Goal: Task Accomplishment & Management: Use online tool/utility

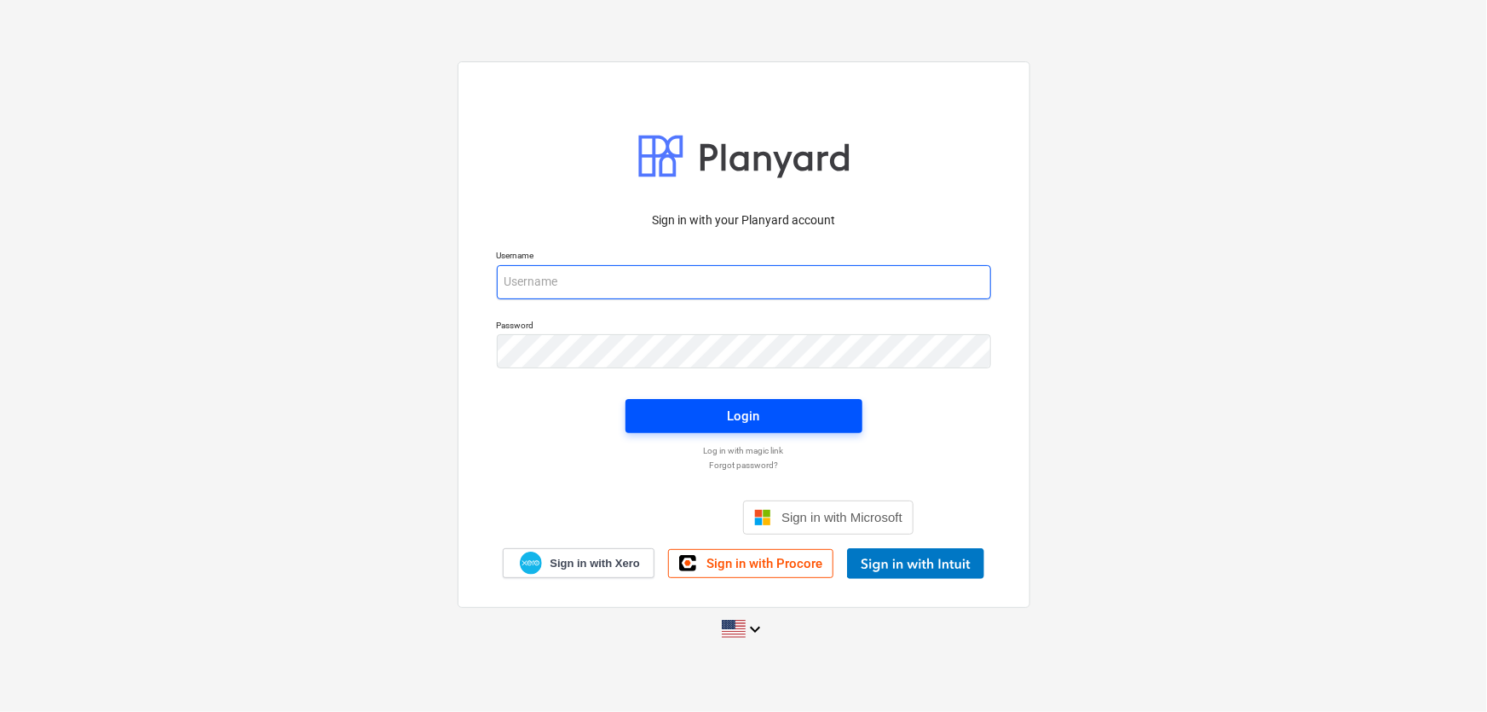
type input "[EMAIL_ADDRESS][DOMAIN_NAME]"
click at [756, 412] on div "Login" at bounding box center [744, 416] width 32 height 22
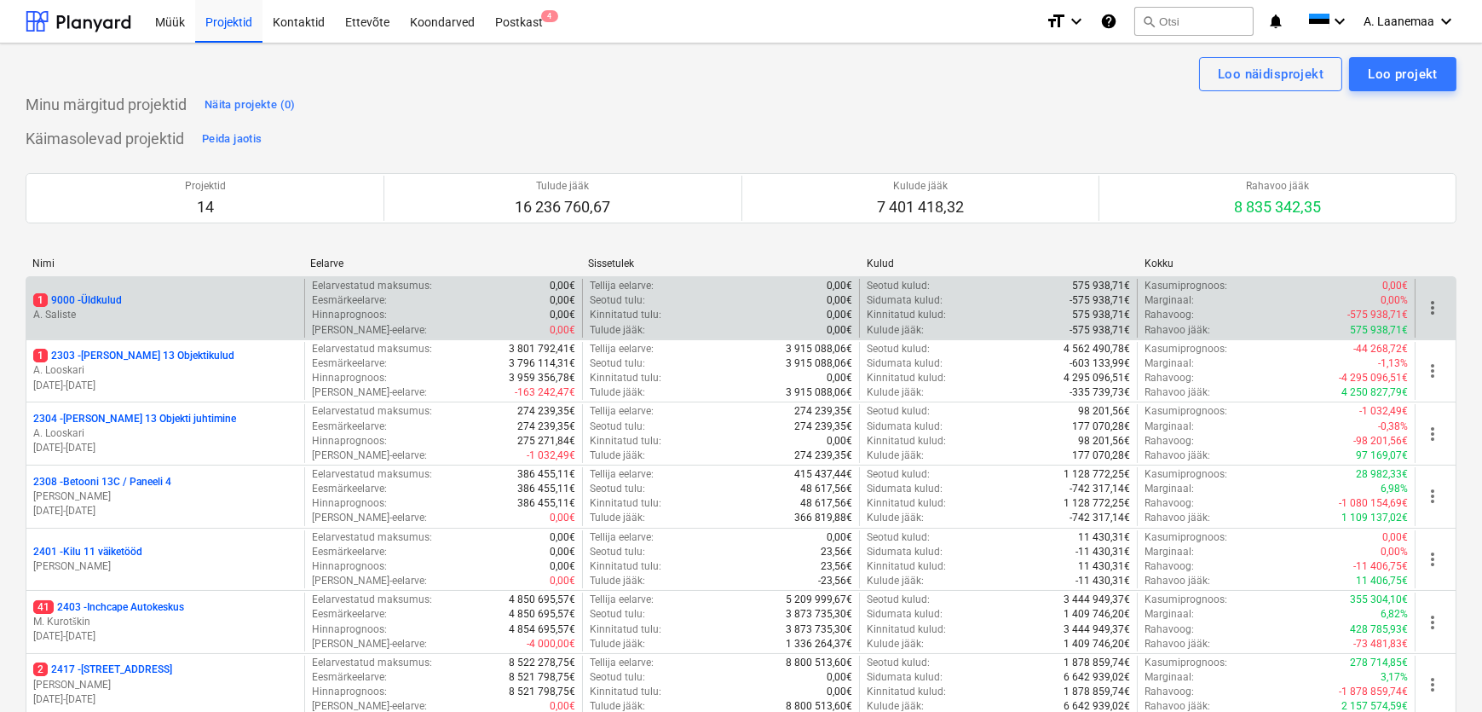
click at [39, 308] on p "A. Saliste" at bounding box center [165, 315] width 264 height 14
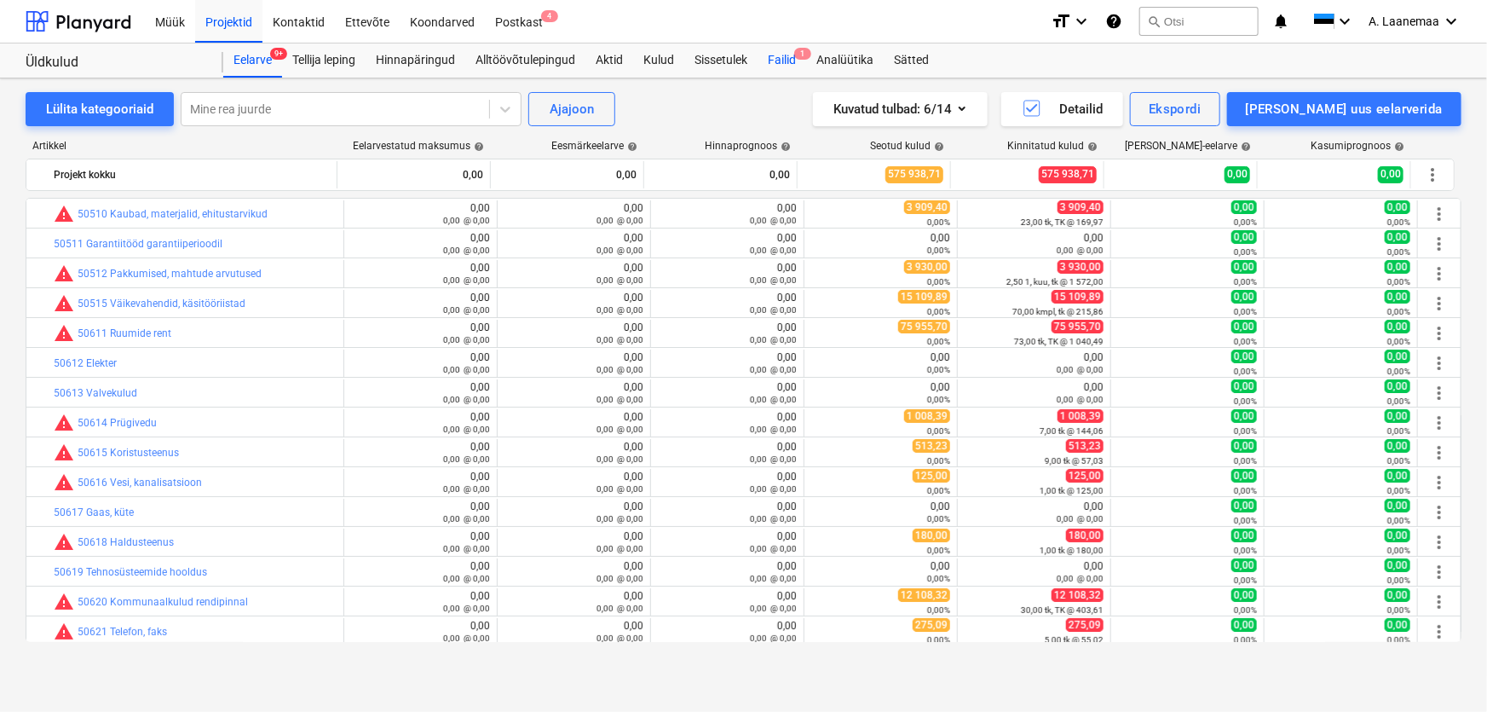
click at [784, 64] on div "Failid 1" at bounding box center [782, 60] width 49 height 34
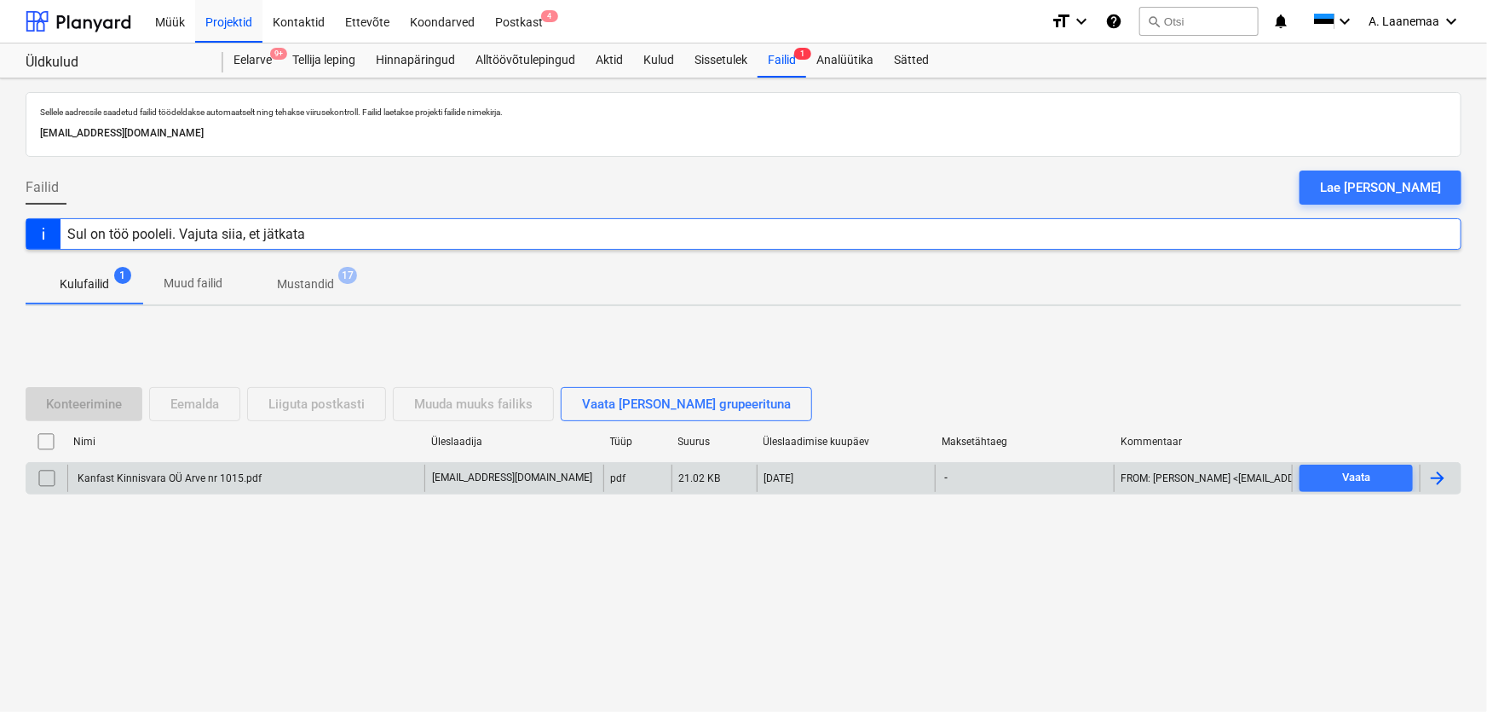
click at [199, 470] on div "Kanfast Kinnisvara OÜ Arve nr 1015.pdf" at bounding box center [245, 477] width 357 height 27
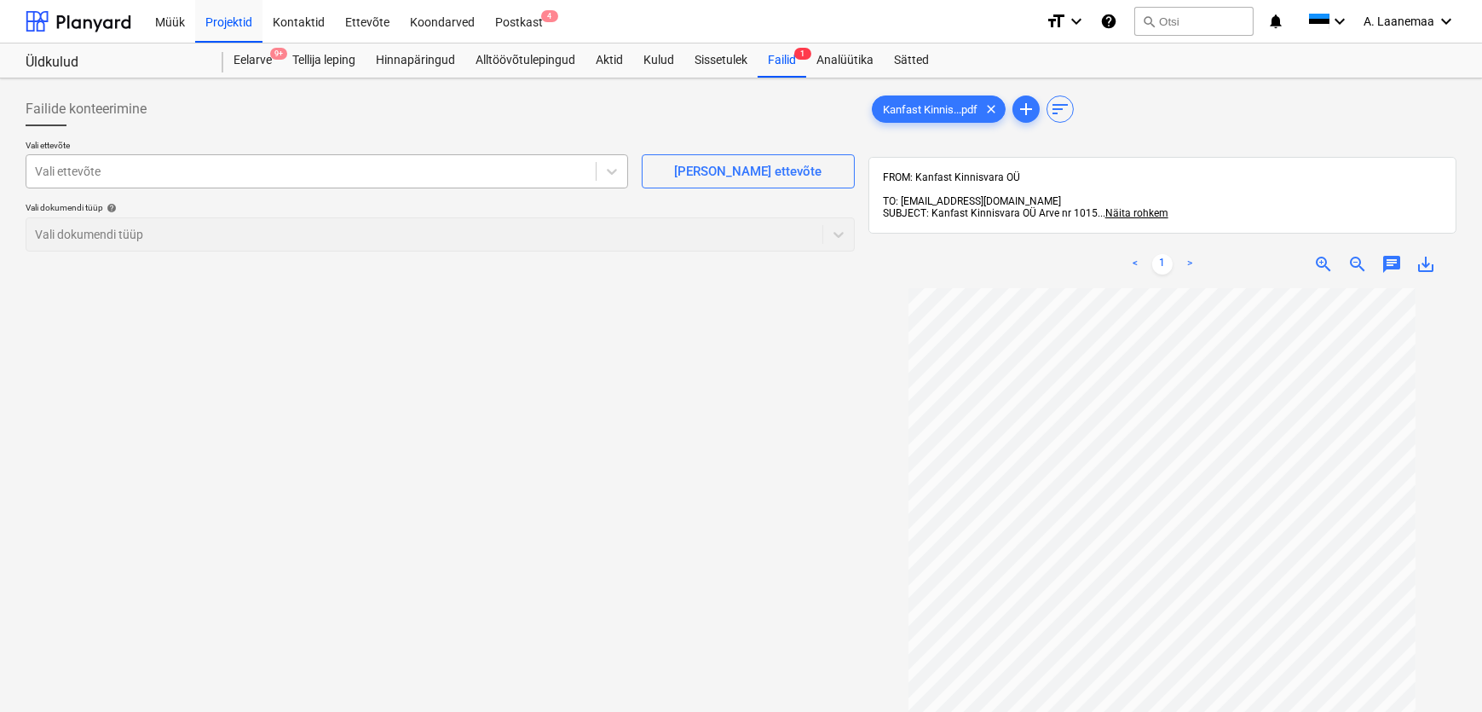
click at [399, 182] on div "Vali ettevõte" at bounding box center [310, 171] width 569 height 24
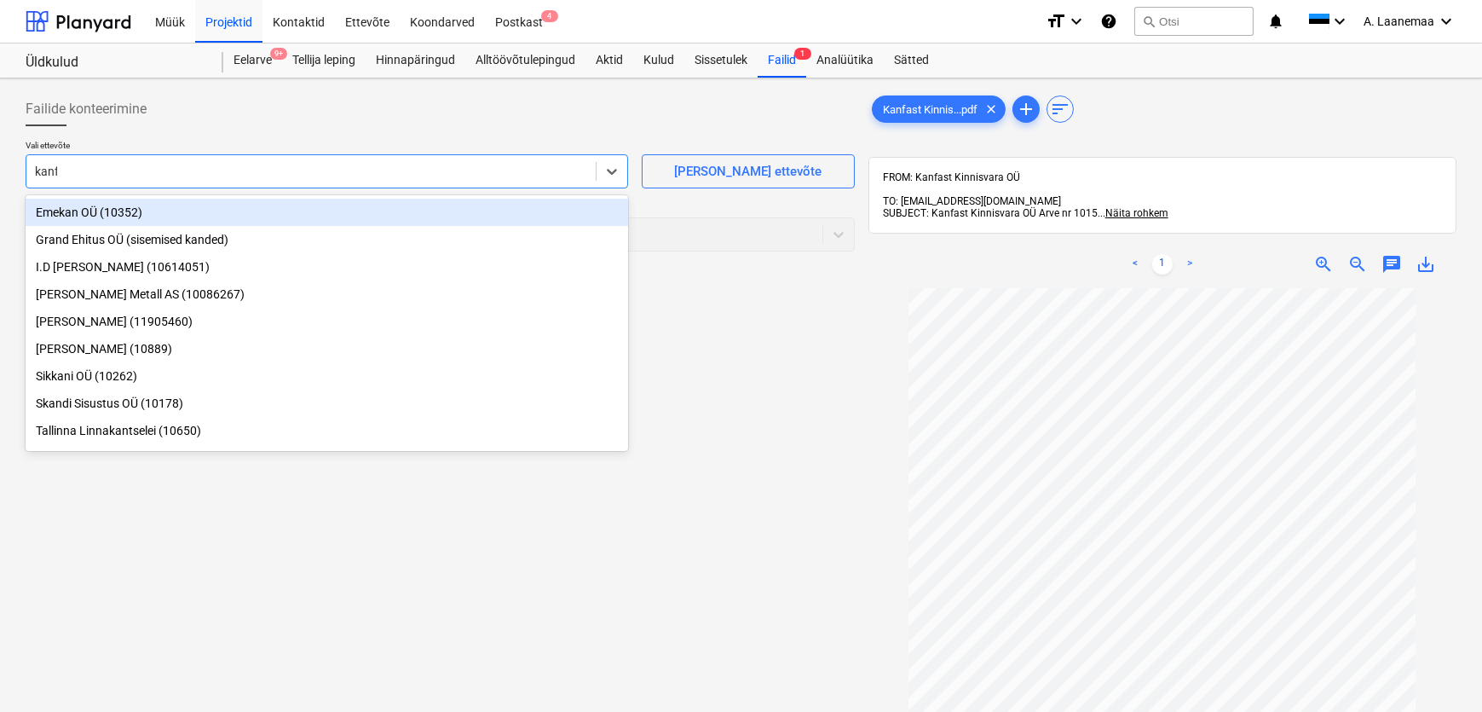
type input "kanfa"
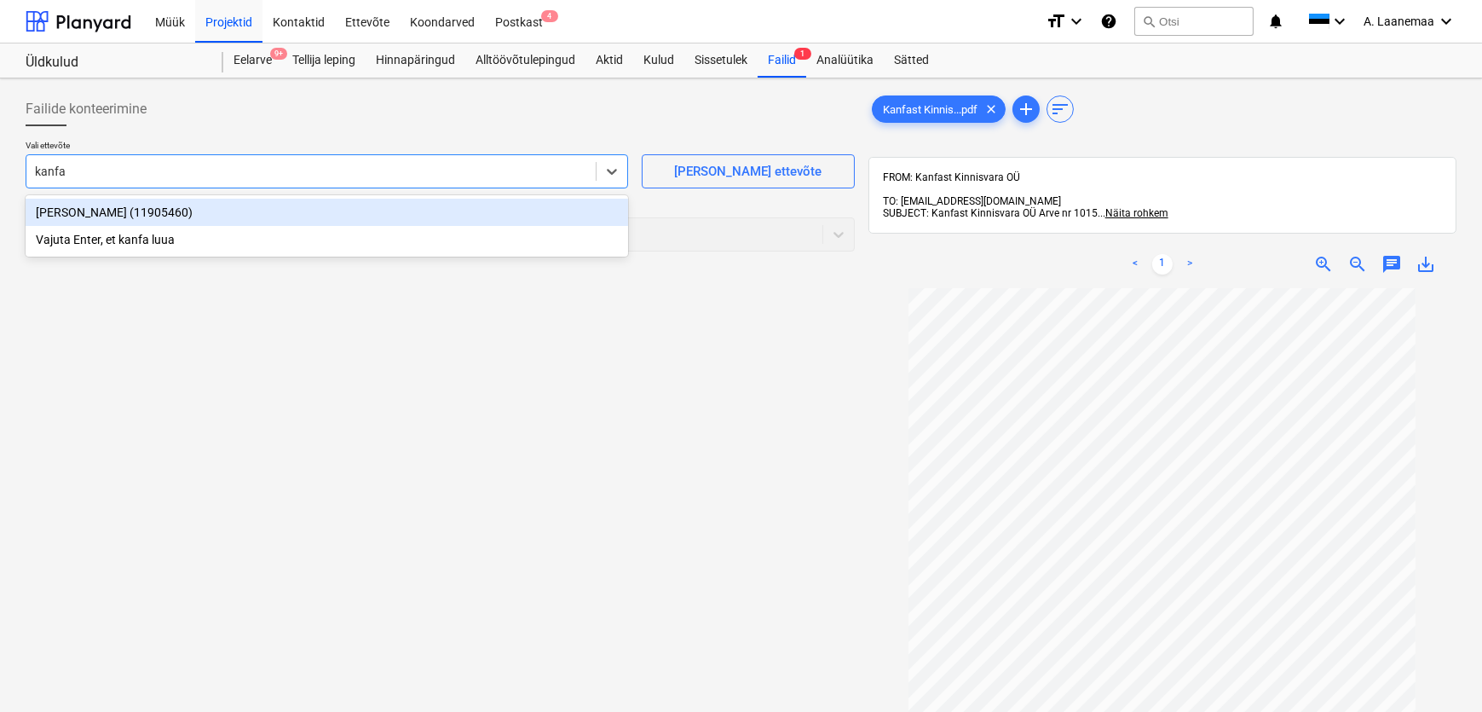
click at [262, 208] on div "[PERSON_NAME] (11905460)" at bounding box center [327, 212] width 603 height 27
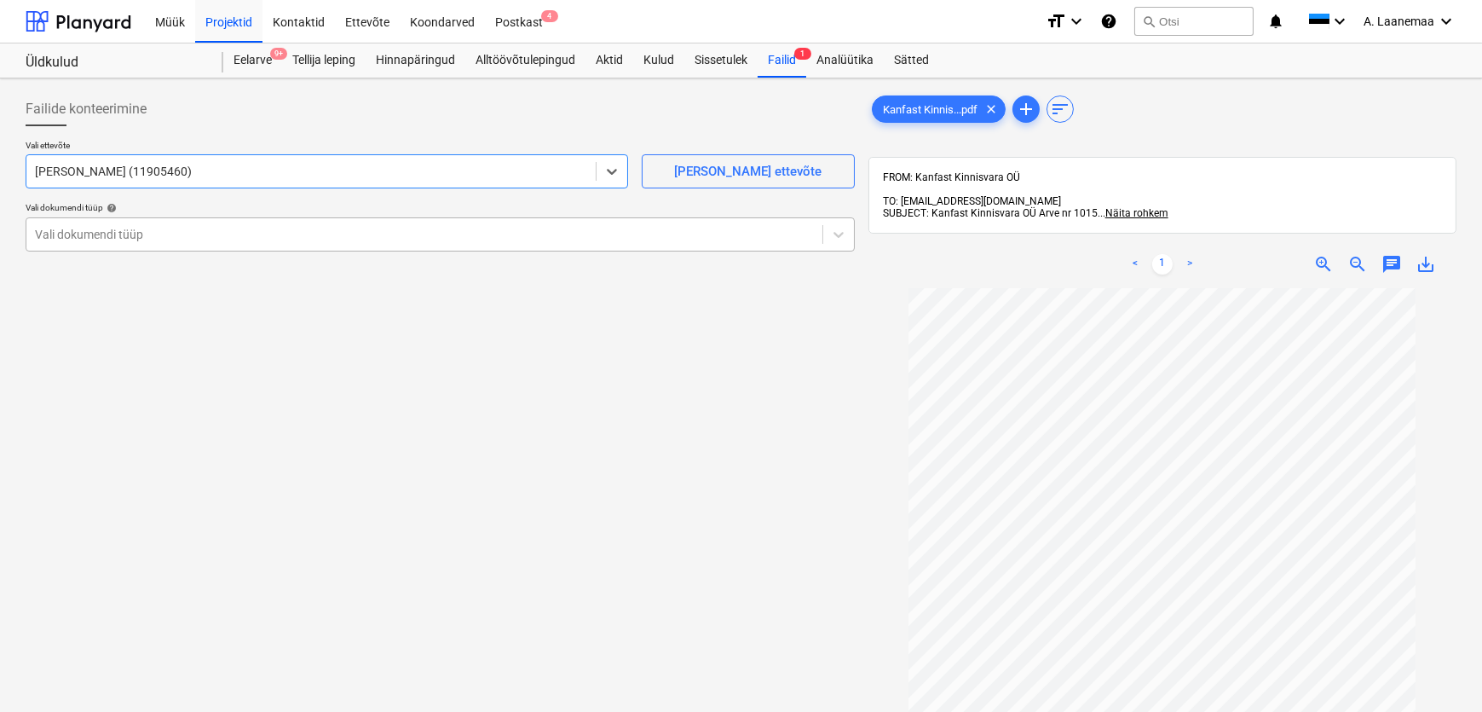
click at [245, 242] on div at bounding box center [424, 234] width 779 height 17
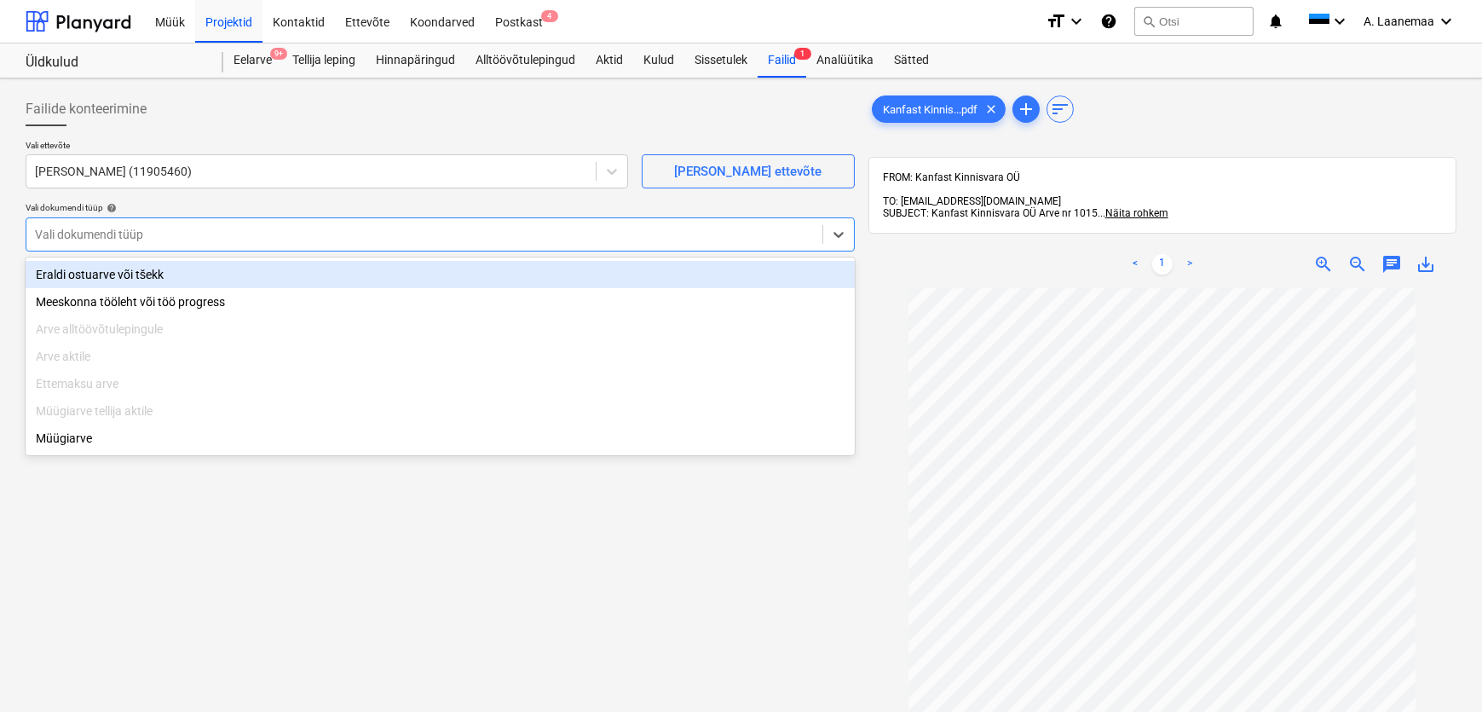
click at [222, 277] on div "Eraldi ostuarve või tšekk" at bounding box center [440, 274] width 829 height 27
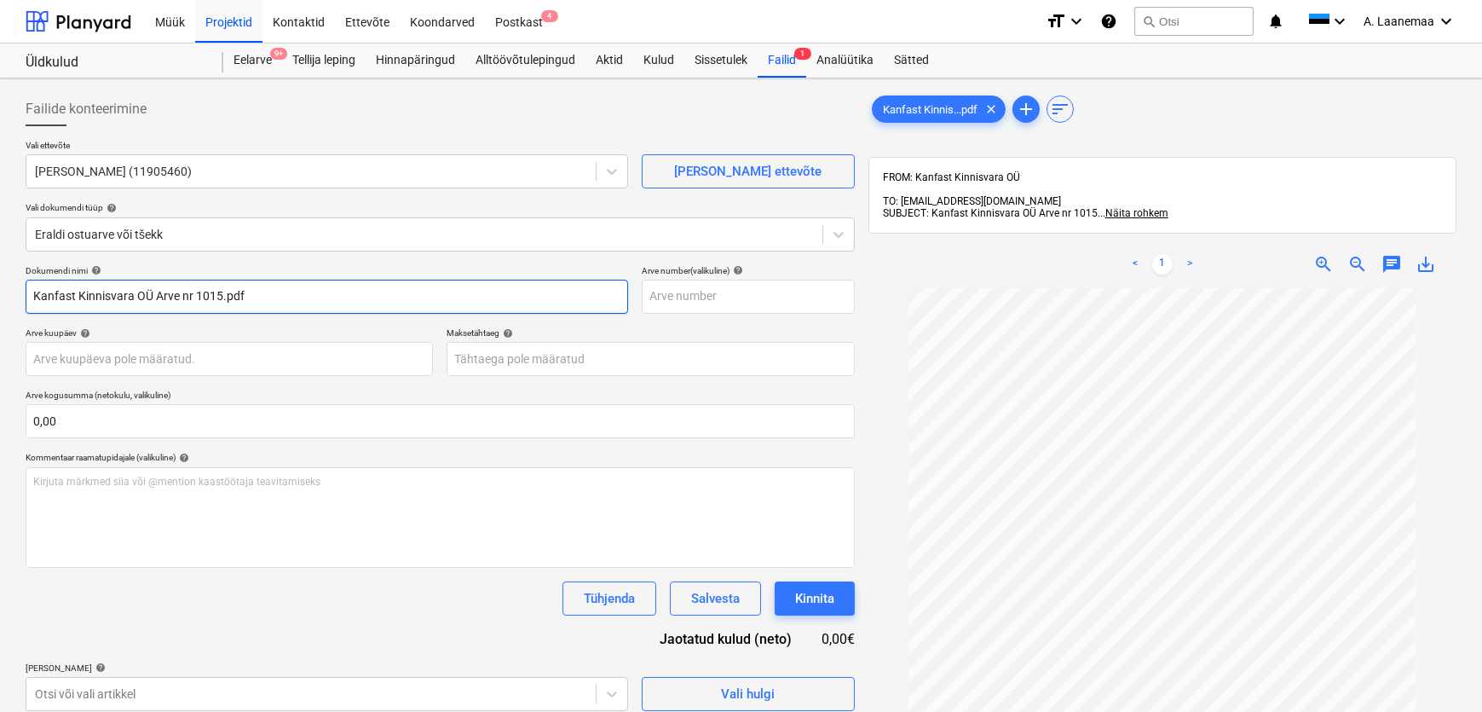
drag, startPoint x: 268, startPoint y: 297, endPoint x: 0, endPoint y: 212, distance: 280.8
click at [0, 216] on div "Failide konteerimine Vali ettevõte Kanfast Kinnisvara (11905460) [PERSON_NAME] …" at bounding box center [741, 521] width 1482 height 887
type input "1015"
click at [158, 350] on body "Müük Projektid Kontaktid Ettevõte Koondarved Postkast 4 format_size keyboard_ar…" at bounding box center [741, 356] width 1482 height 712
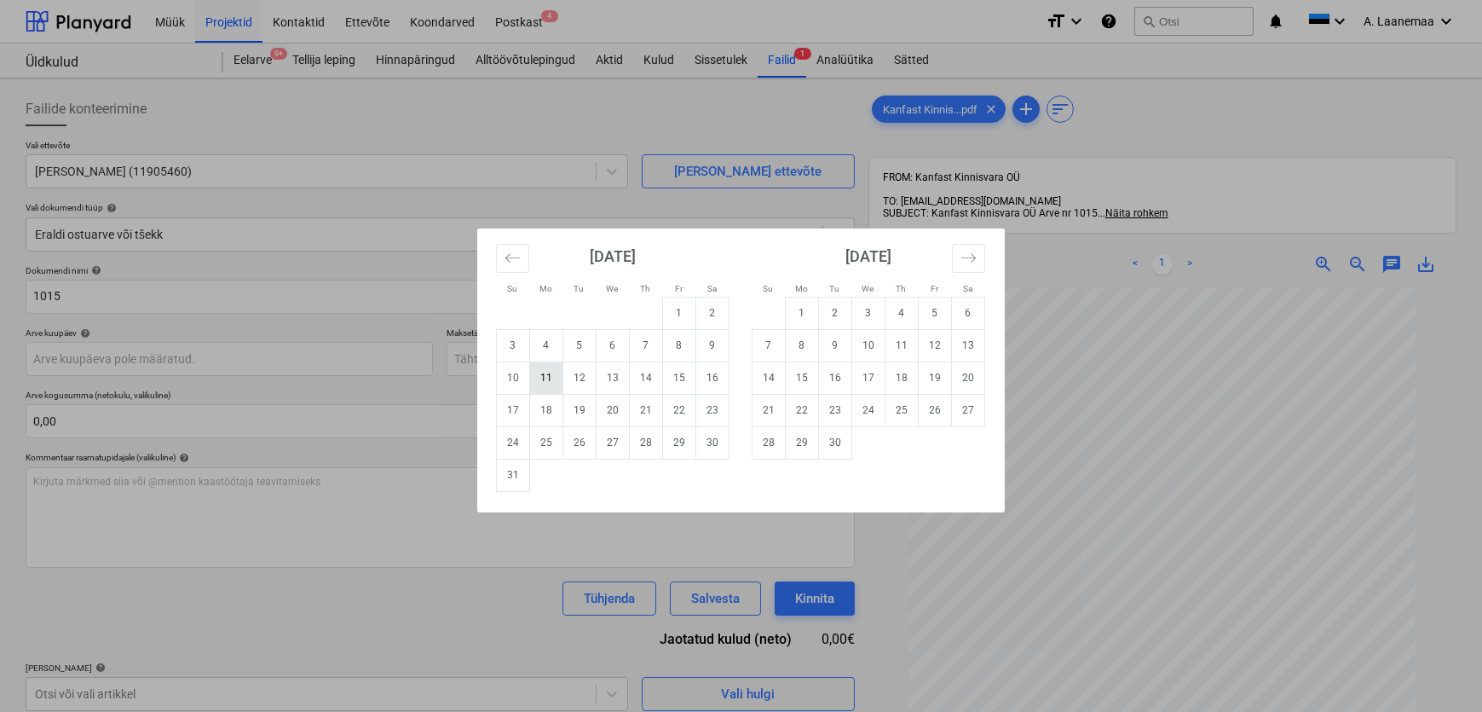
click at [549, 377] on td "11" at bounding box center [546, 377] width 33 height 32
type input "[DATE]"
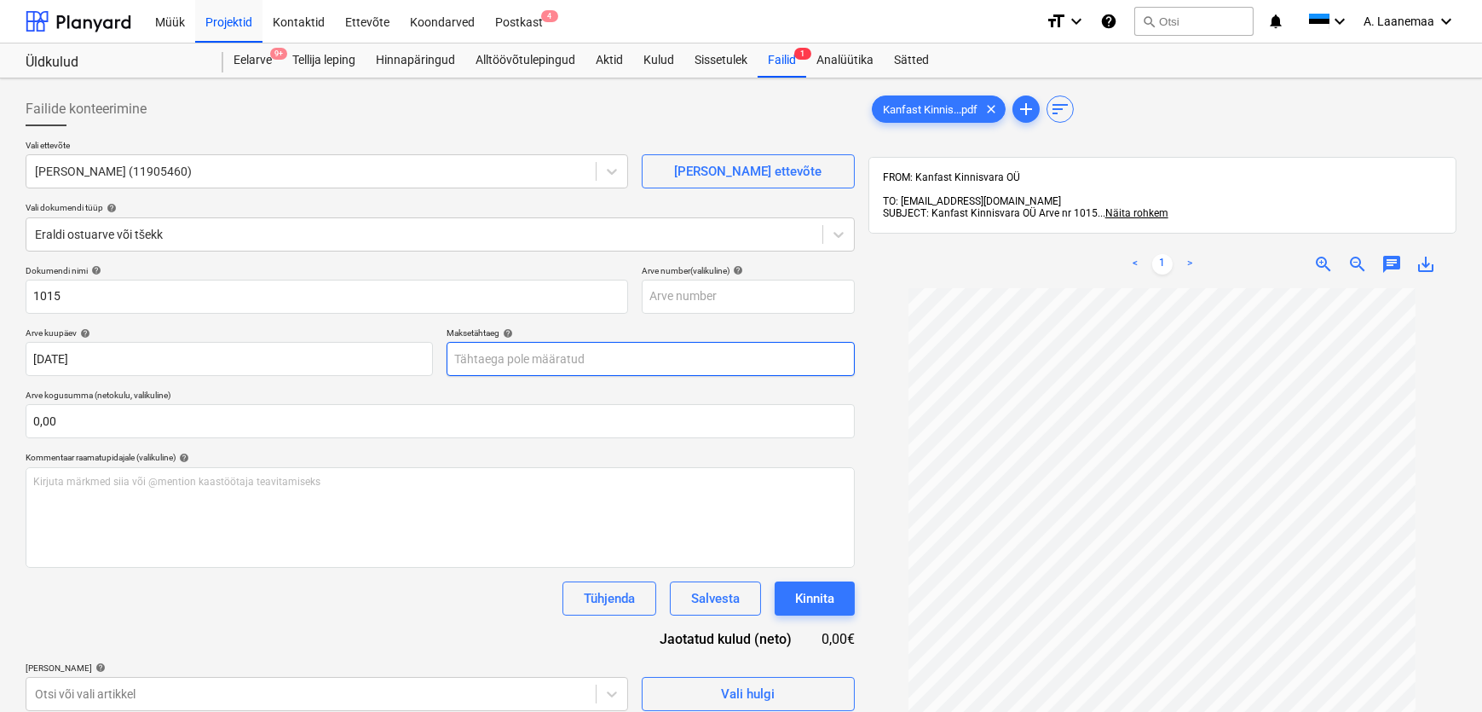
click at [552, 354] on body "Müük Projektid Kontaktid Ettevõte Koondarved Postkast 4 format_size keyboard_ar…" at bounding box center [741, 356] width 1482 height 712
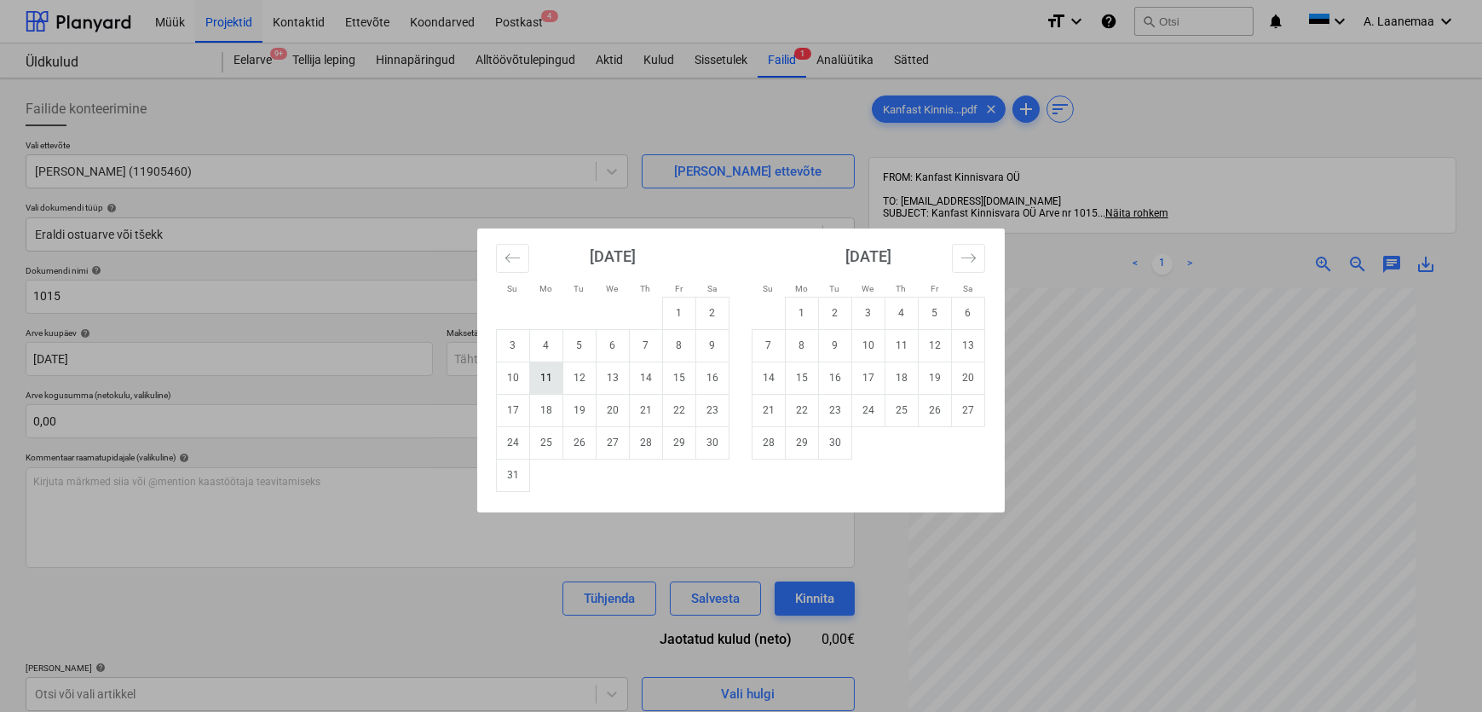
click at [551, 381] on td "11" at bounding box center [546, 377] width 33 height 32
type input "[DATE]"
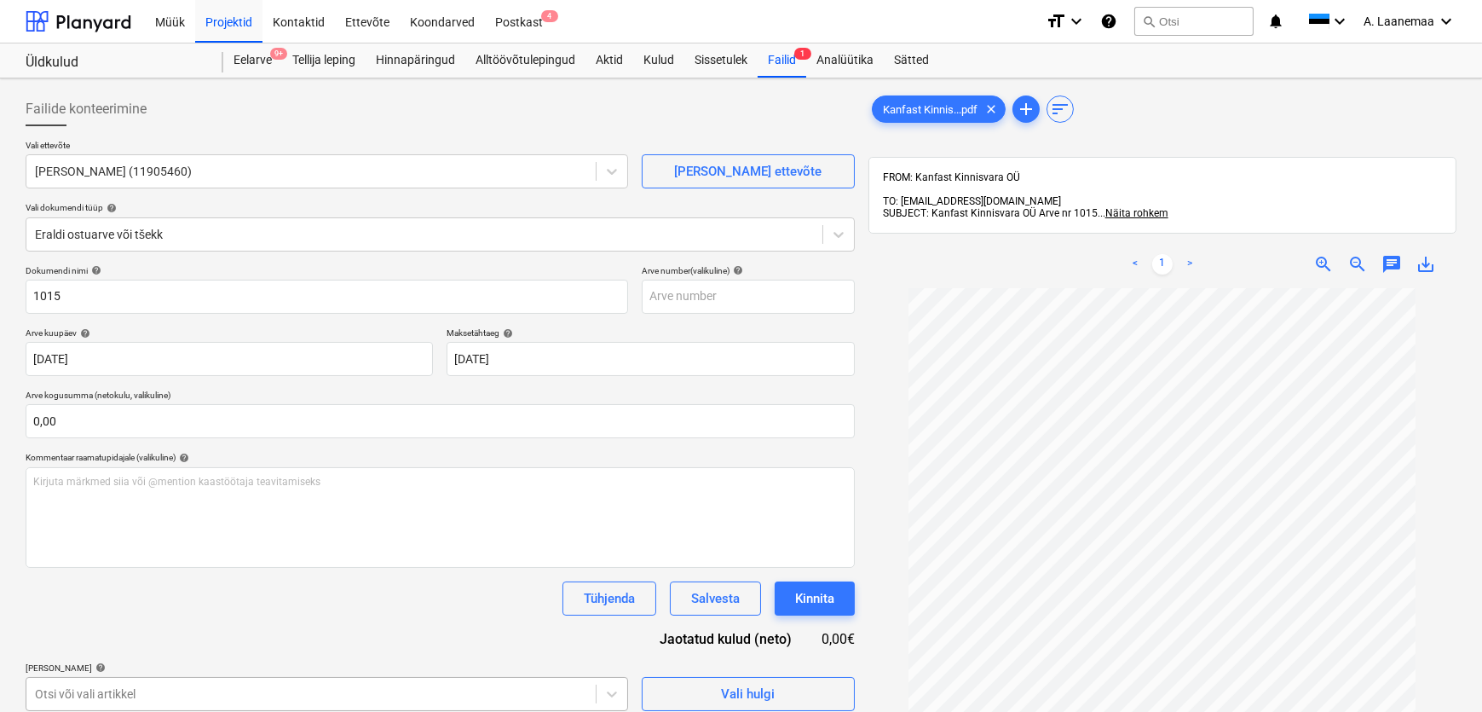
click at [170, 699] on body "Müük Projektid Kontaktid Ettevõte Koondarved Postkast 4 format_size keyboard_ar…" at bounding box center [741, 356] width 1482 height 712
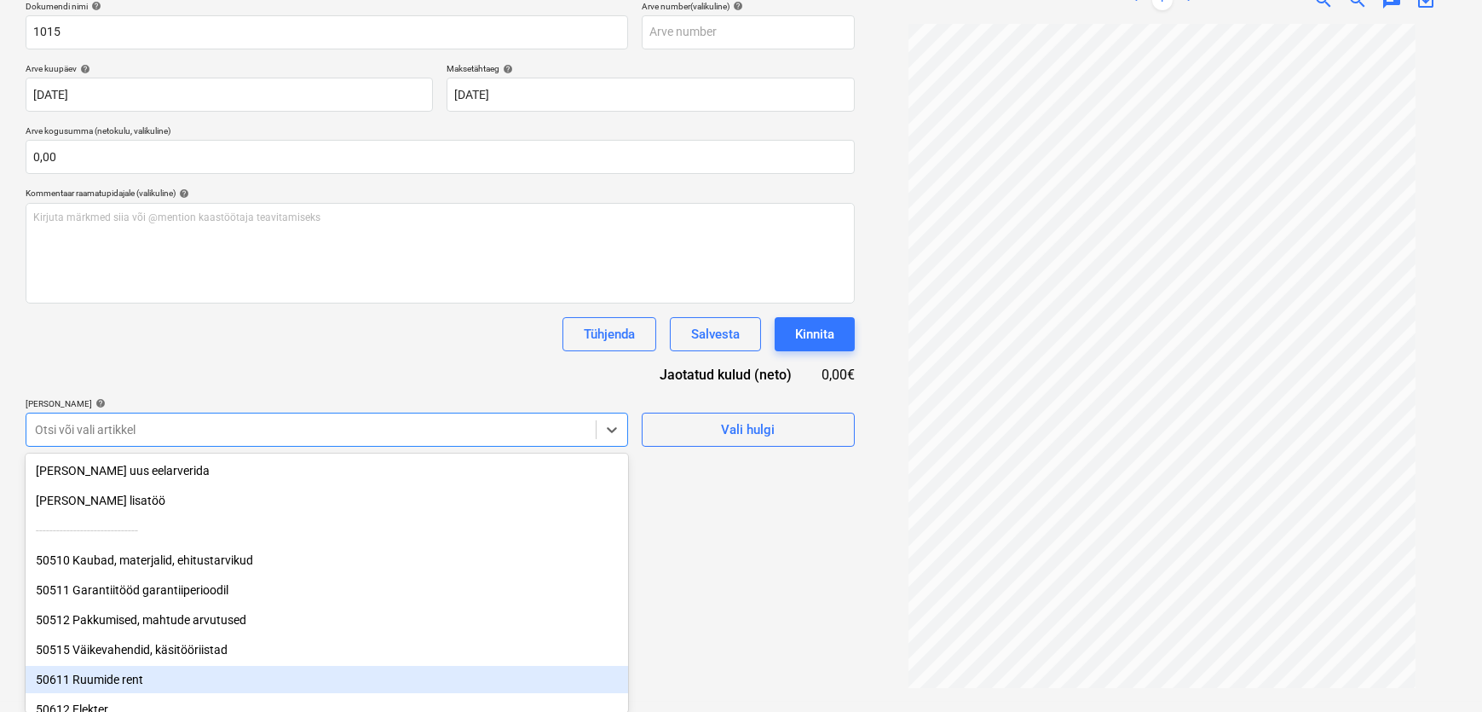
click at [171, 670] on div "50611 Ruumide rent" at bounding box center [327, 679] width 603 height 27
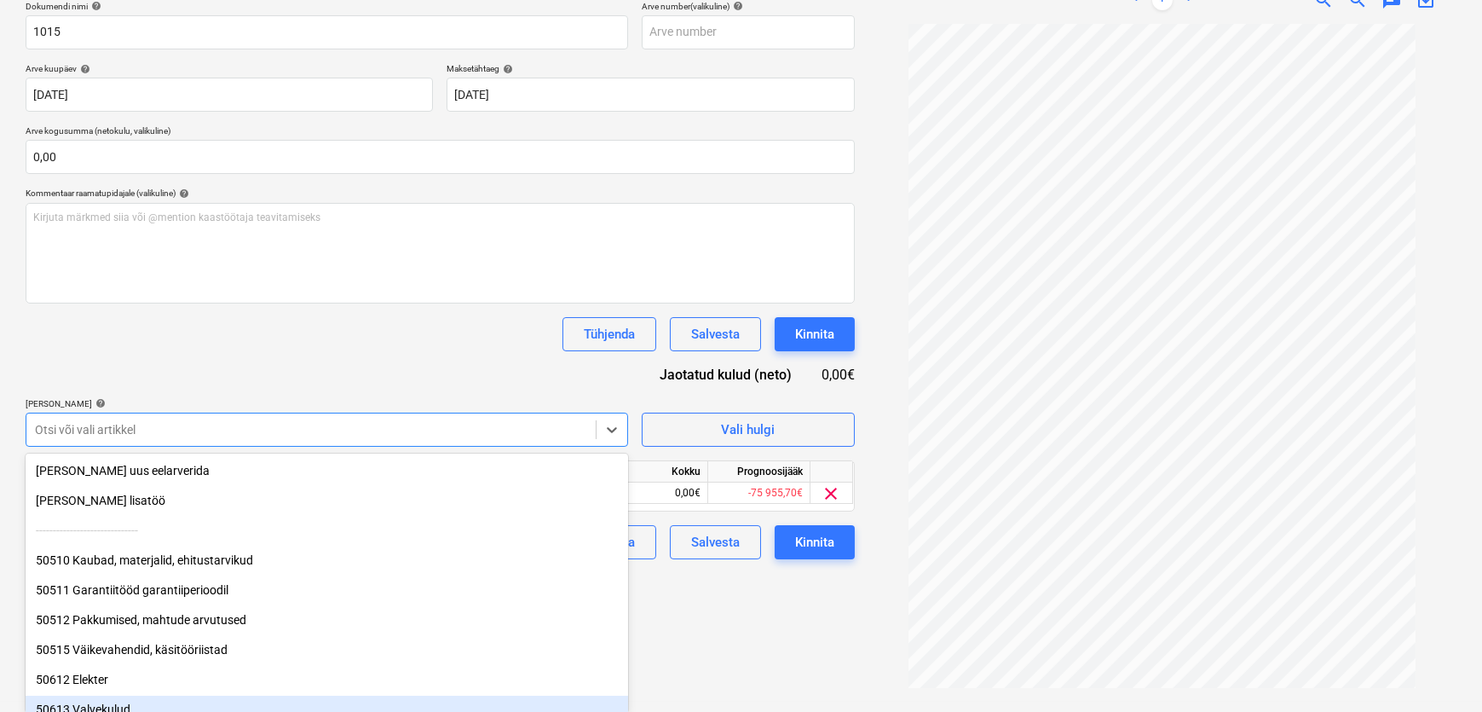
click at [677, 666] on div "Failide konteerimine Vali ettevõte Kanfast Kinnisvara (11905460) [PERSON_NAME] …" at bounding box center [440, 258] width 843 height 874
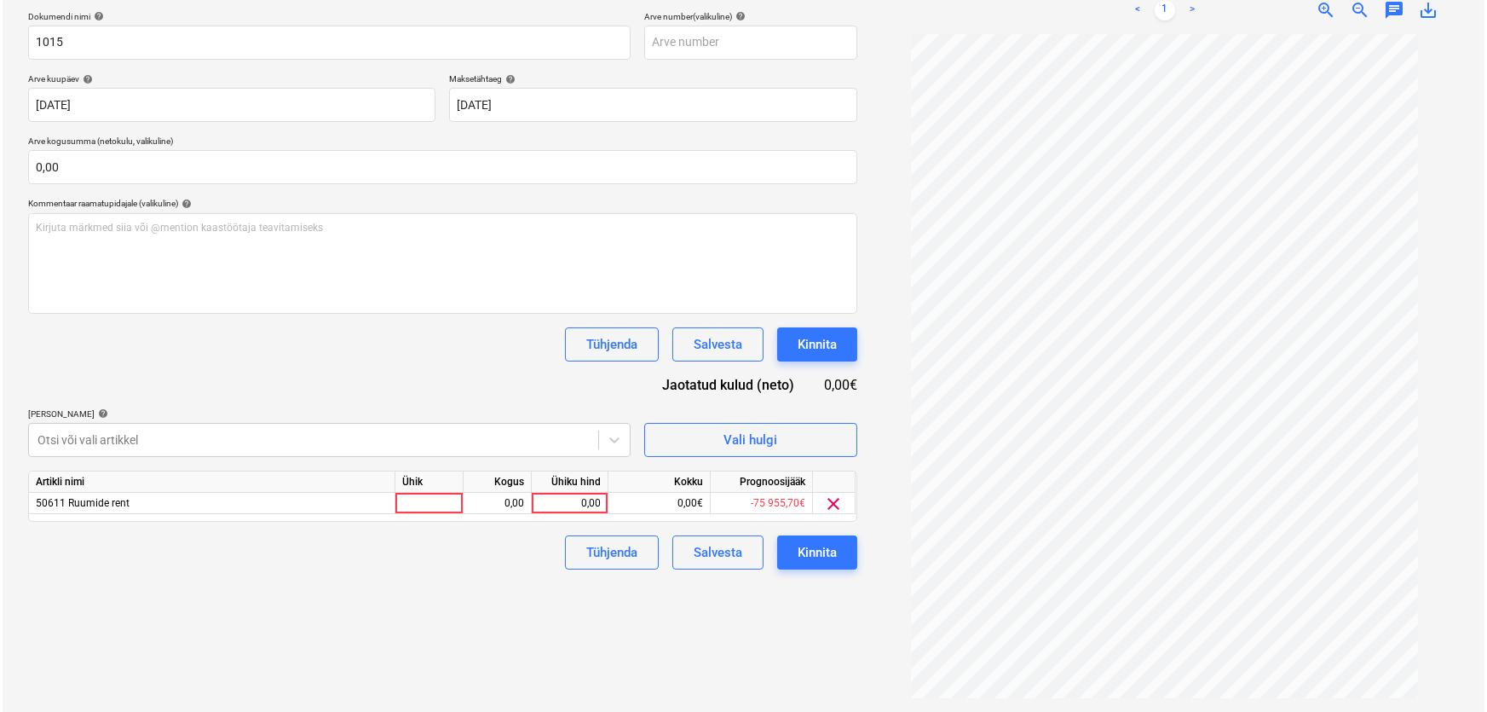
scroll to position [243, 0]
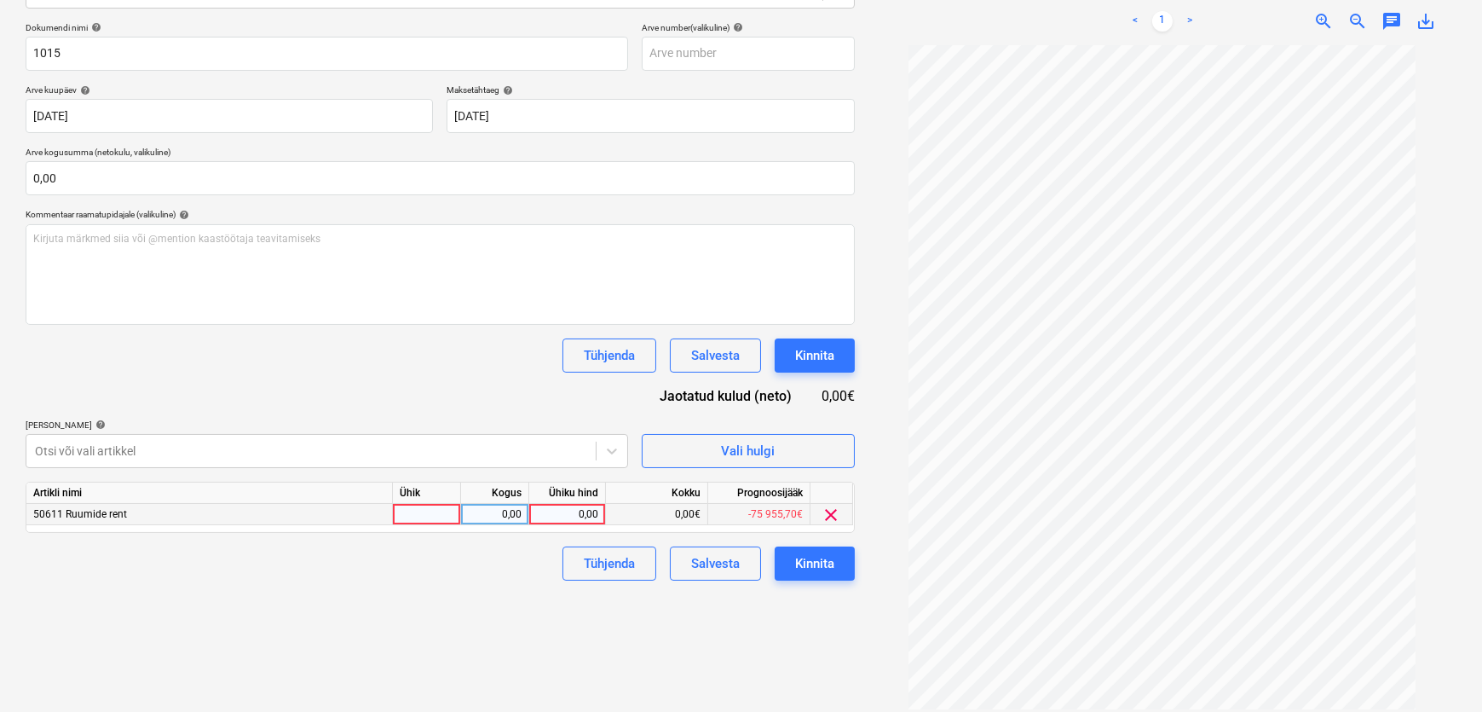
click at [571, 506] on div "0,00" at bounding box center [567, 514] width 62 height 21
type input "2533,07"
click at [818, 571] on div "Kinnita" at bounding box center [814, 563] width 39 height 22
